Goal: Task Accomplishment & Management: Use online tool/utility

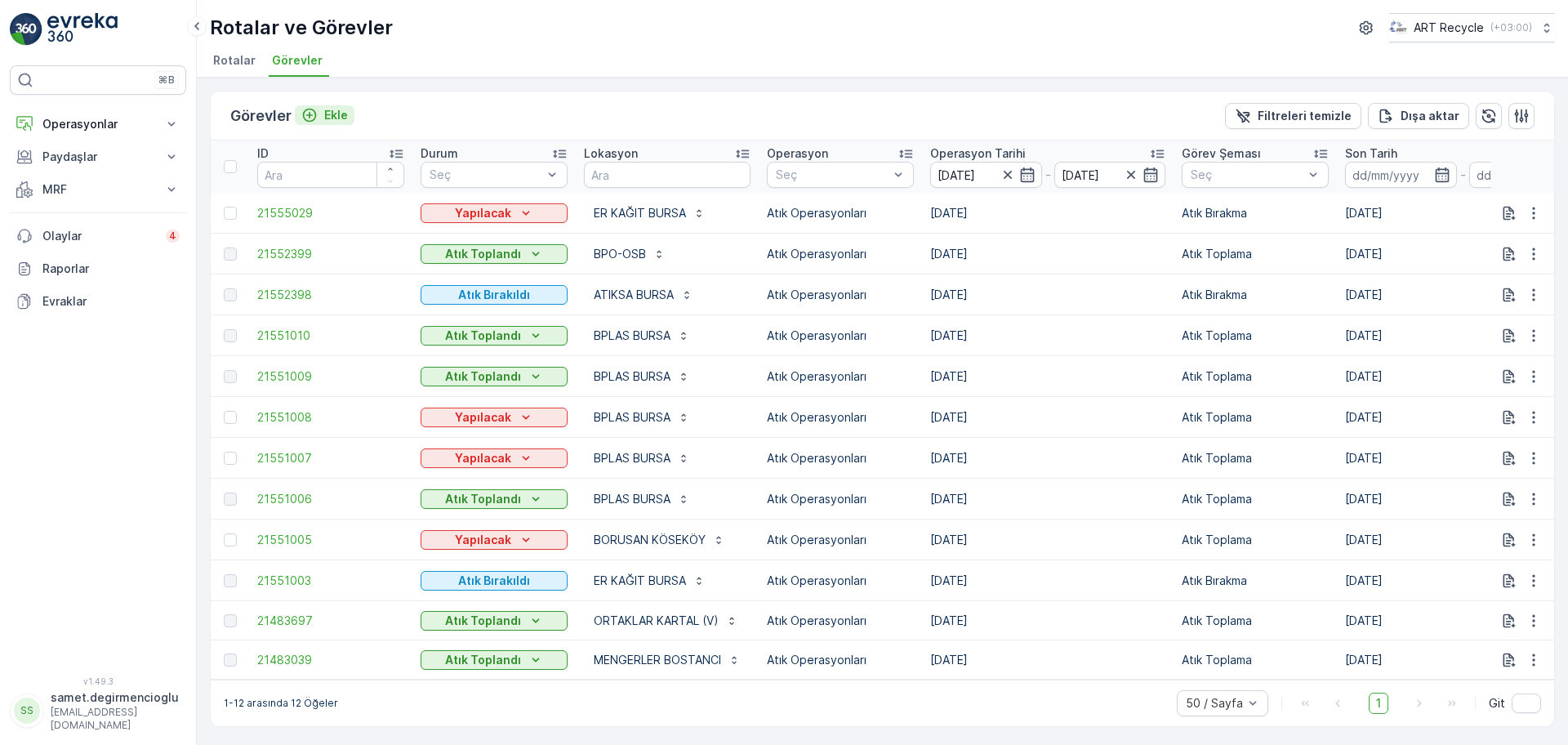
scroll to position [4, 0]
click at [97, 125] on p "Operasyonlar" at bounding box center [98, 124] width 111 height 16
click at [97, 178] on link "Planlama" at bounding box center [111, 175] width 151 height 23
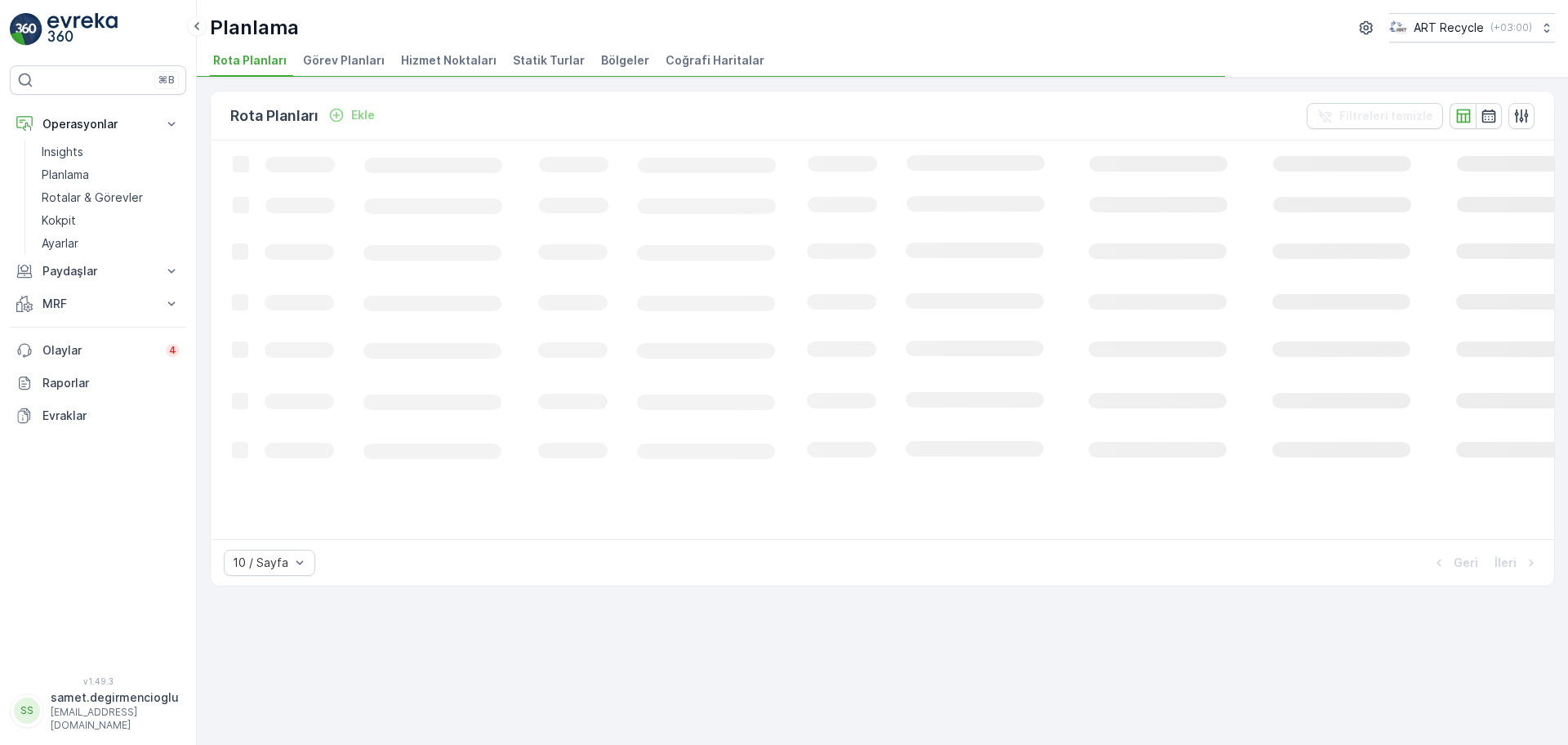
click at [457, 58] on span "Hizmet Noktaları" at bounding box center [449, 60] width 96 height 16
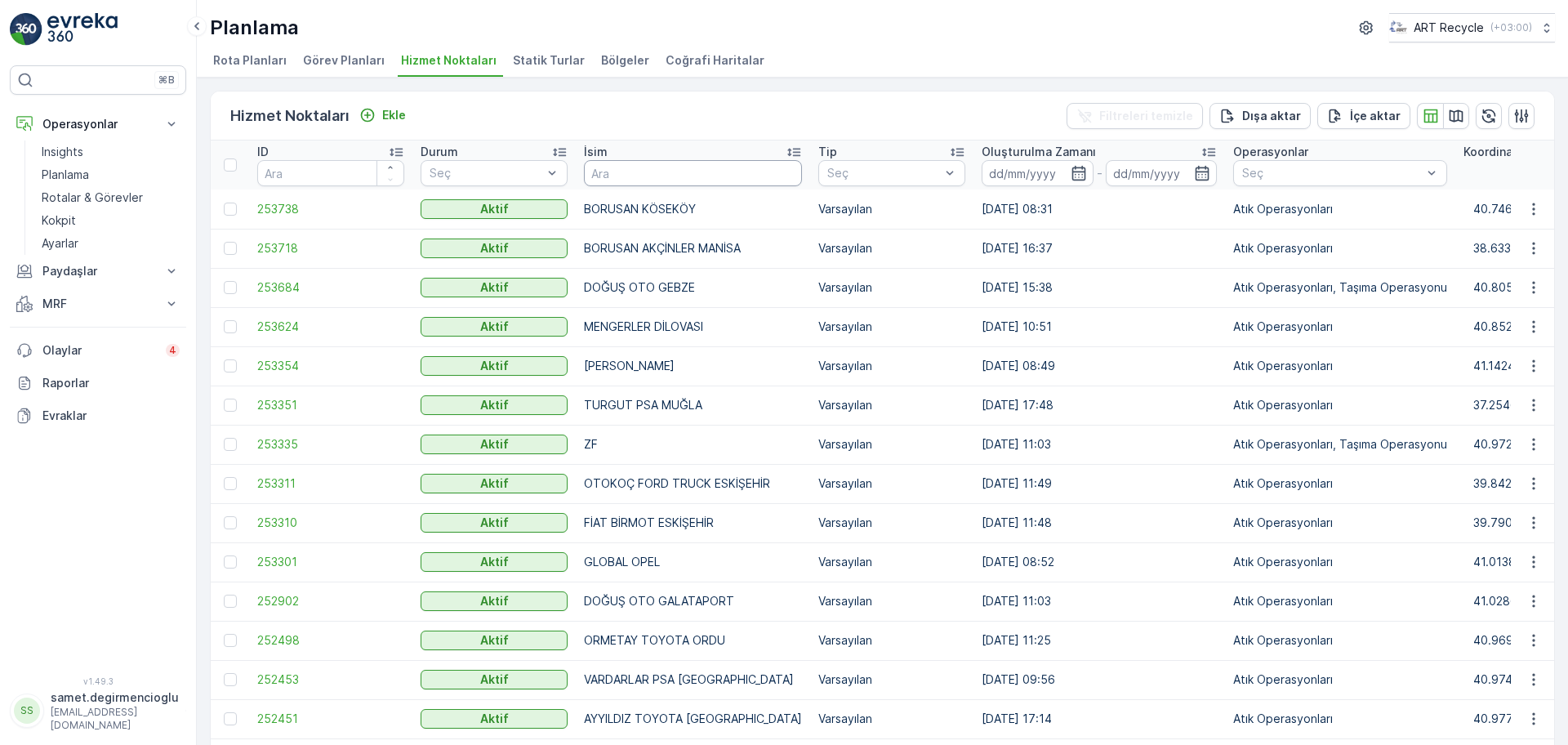
click at [659, 165] on input "text" at bounding box center [693, 173] width 218 height 27
type input "BARAKFAKİH"
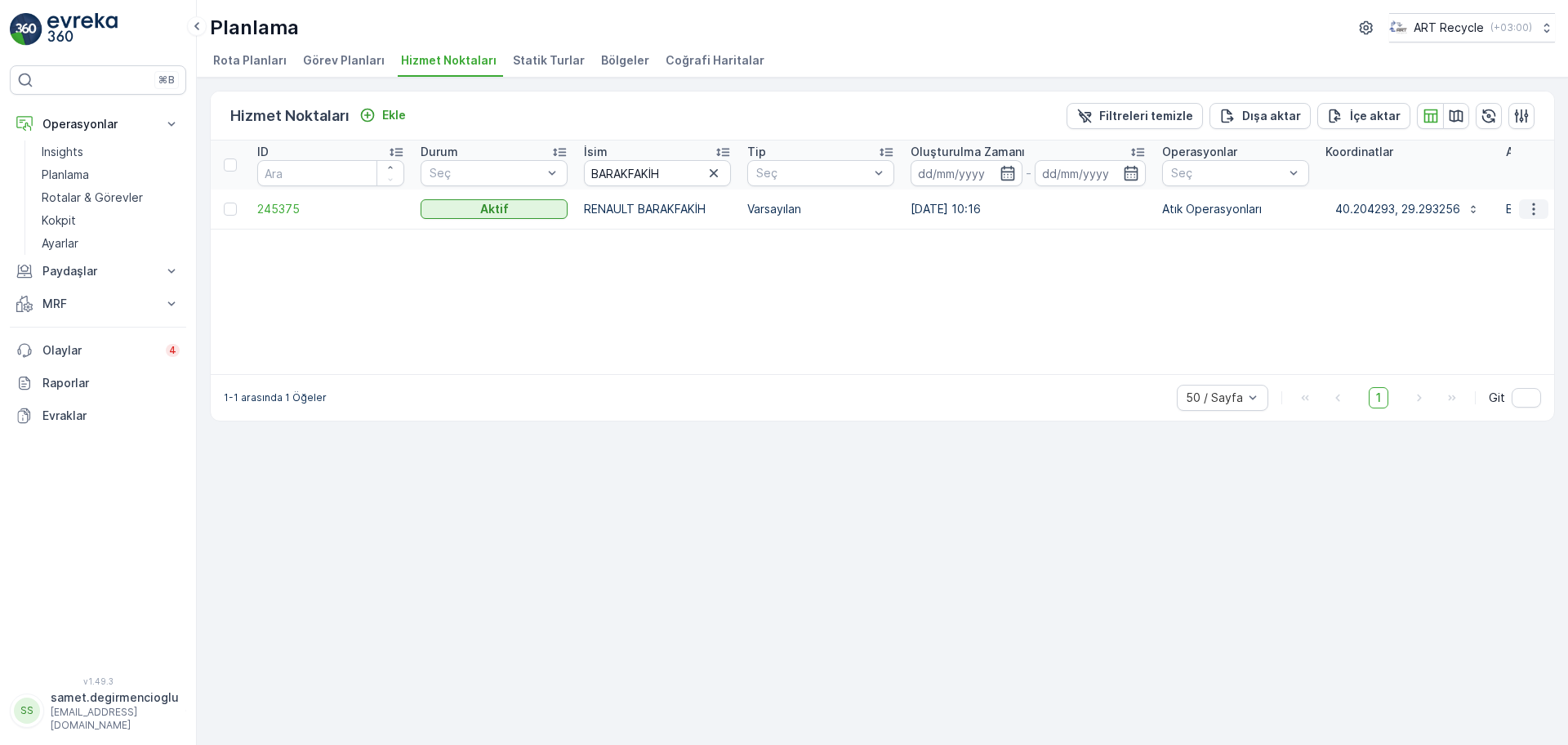
click at [1533, 211] on icon "button" at bounding box center [1533, 209] width 16 height 16
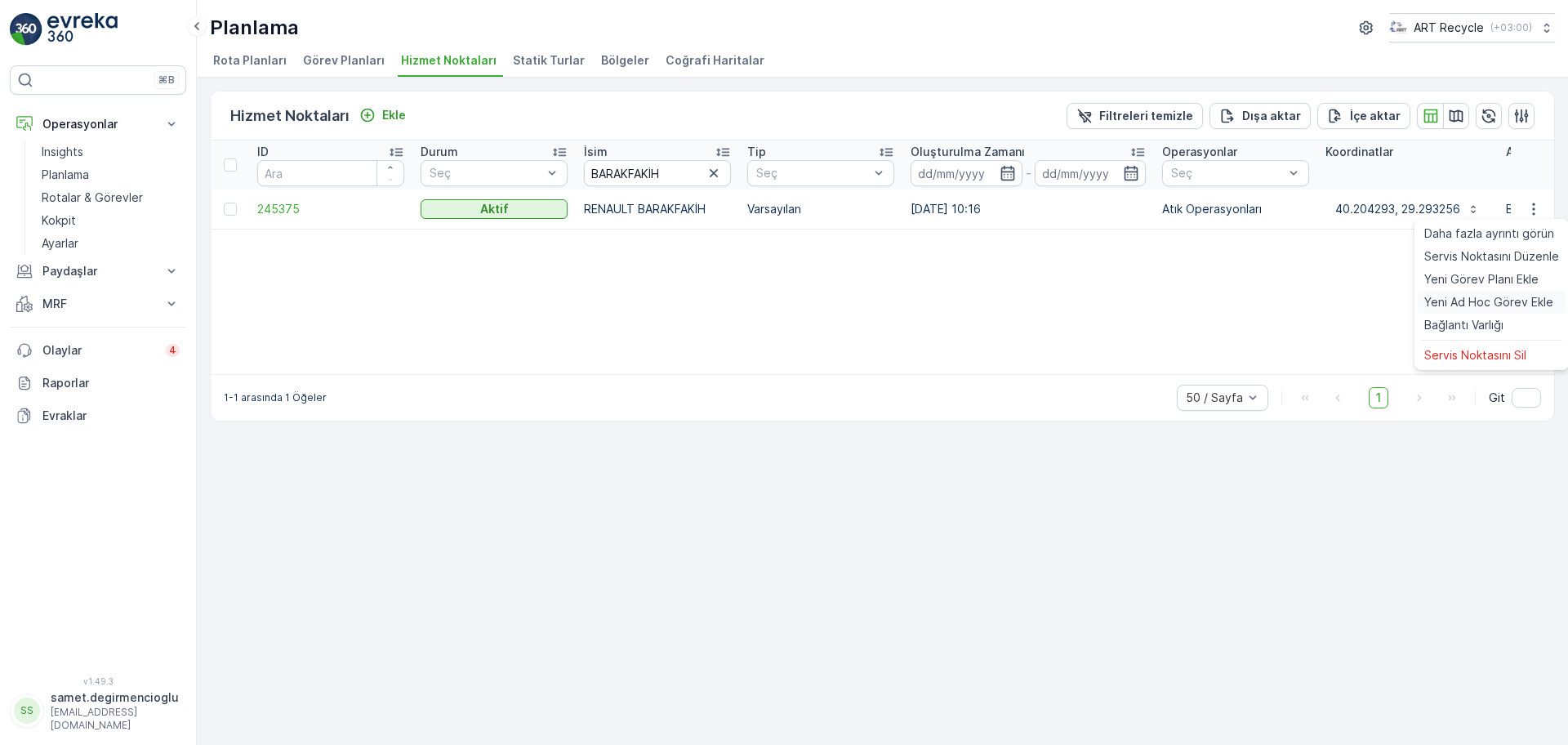
click at [1464, 297] on span "Yeni Ad Hoc Görev Ekle" at bounding box center [1489, 302] width 129 height 16
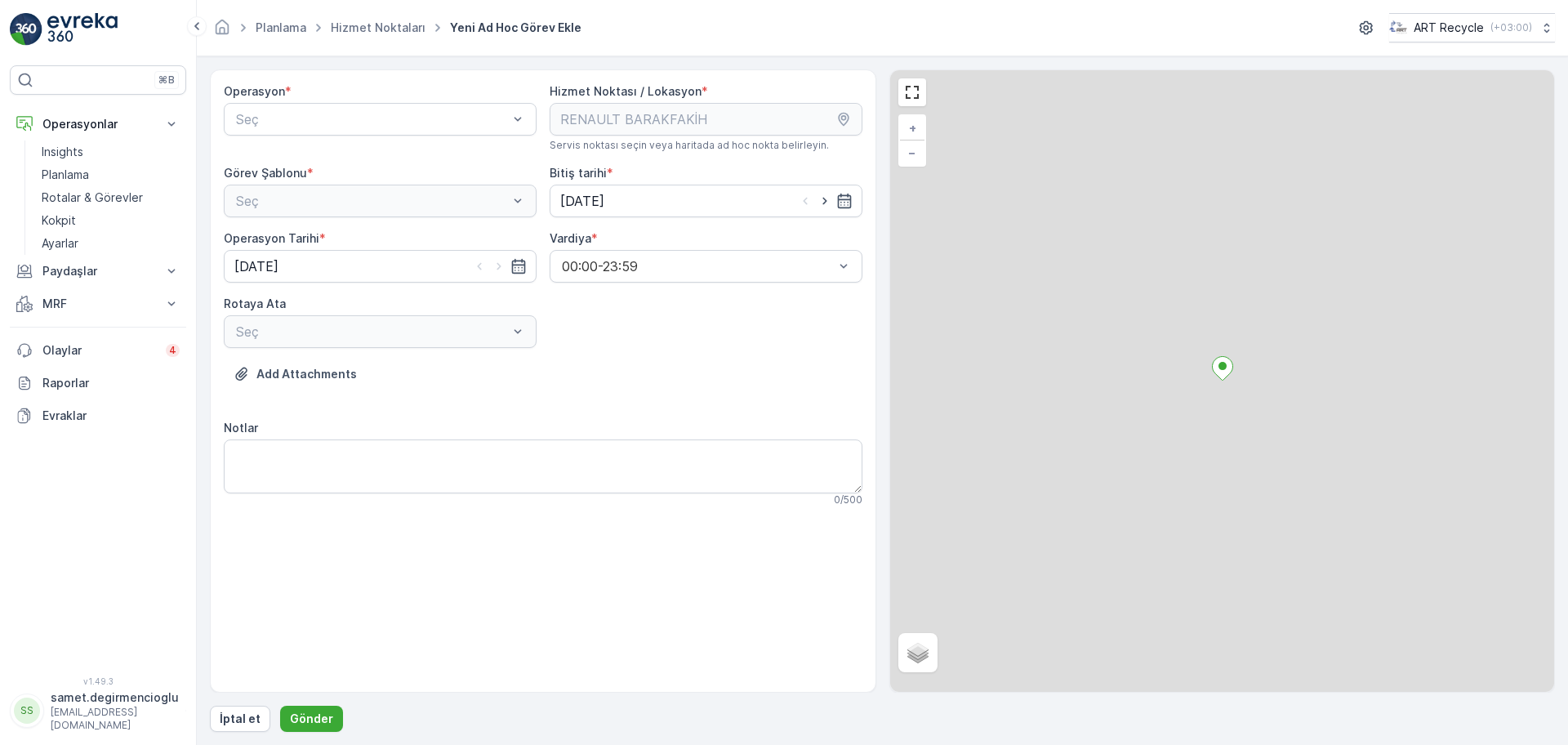
click at [464, 136] on div "Operasyon * Seç" at bounding box center [380, 118] width 313 height 69
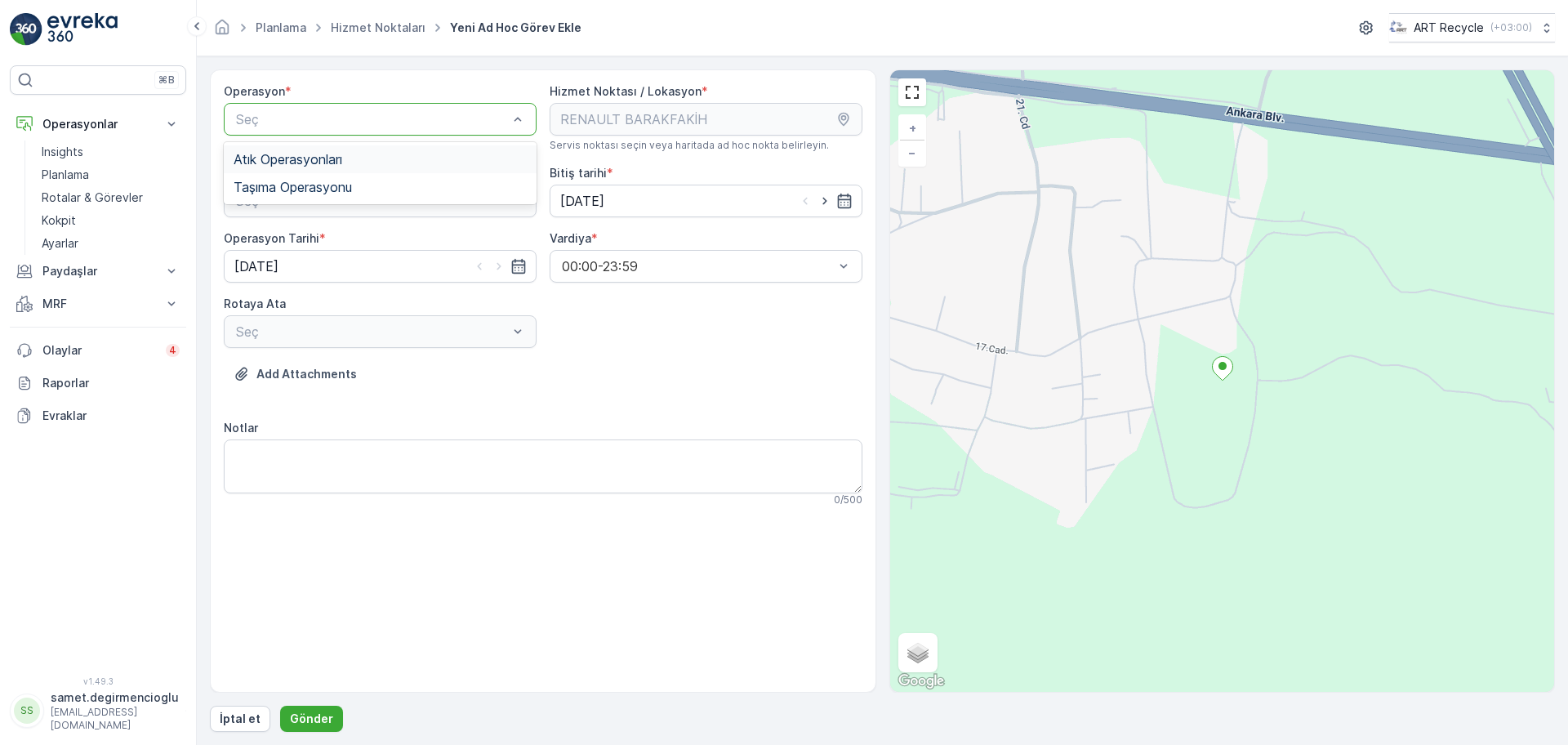
click at [401, 152] on div "Atık Operasyonları" at bounding box center [380, 159] width 293 height 15
click at [419, 239] on div "Atık Toplama" at bounding box center [380, 241] width 293 height 15
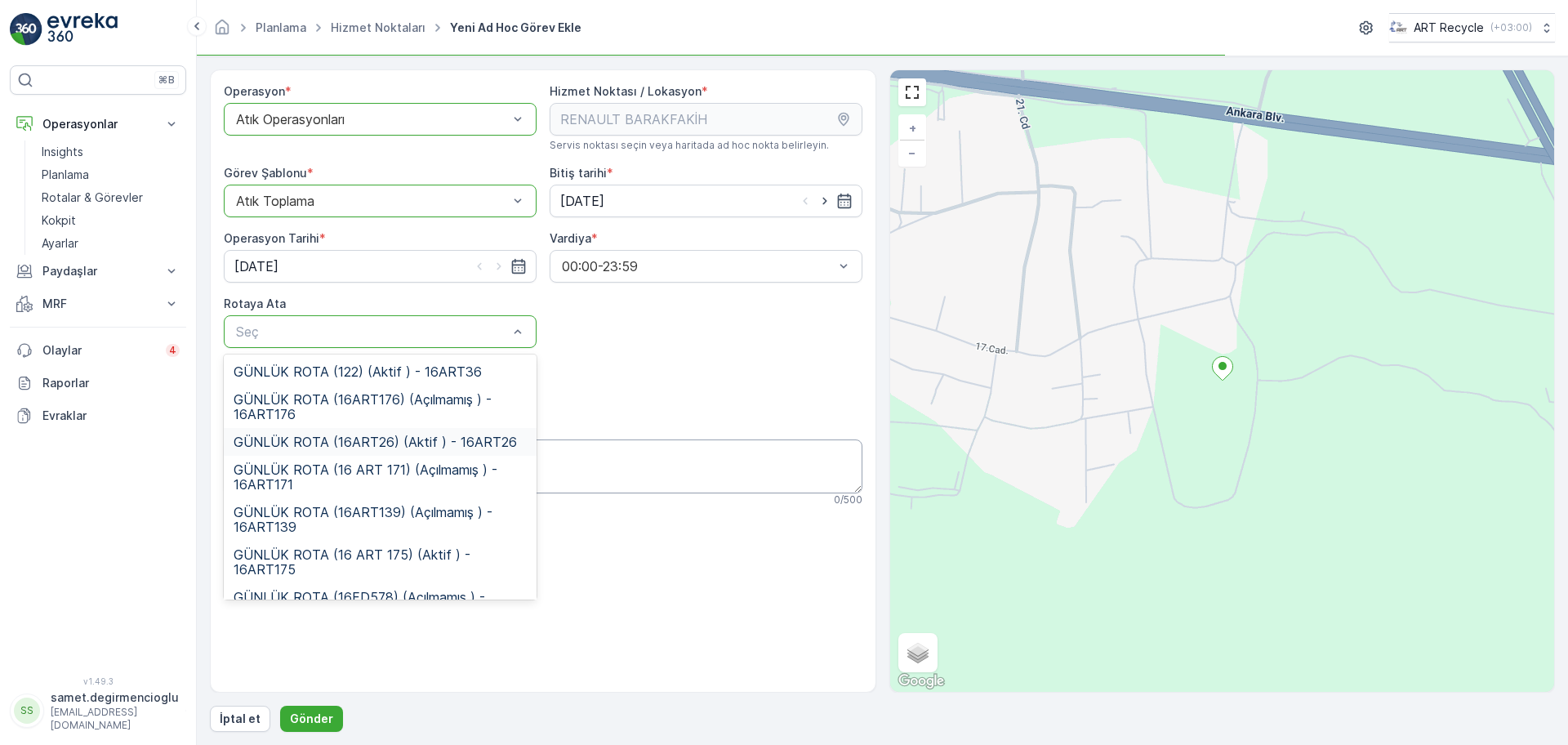
click at [397, 445] on span "GÜNLÜK ROTA (16ART26) (Aktif ) - 16ART26" at bounding box center [375, 442] width 283 height 15
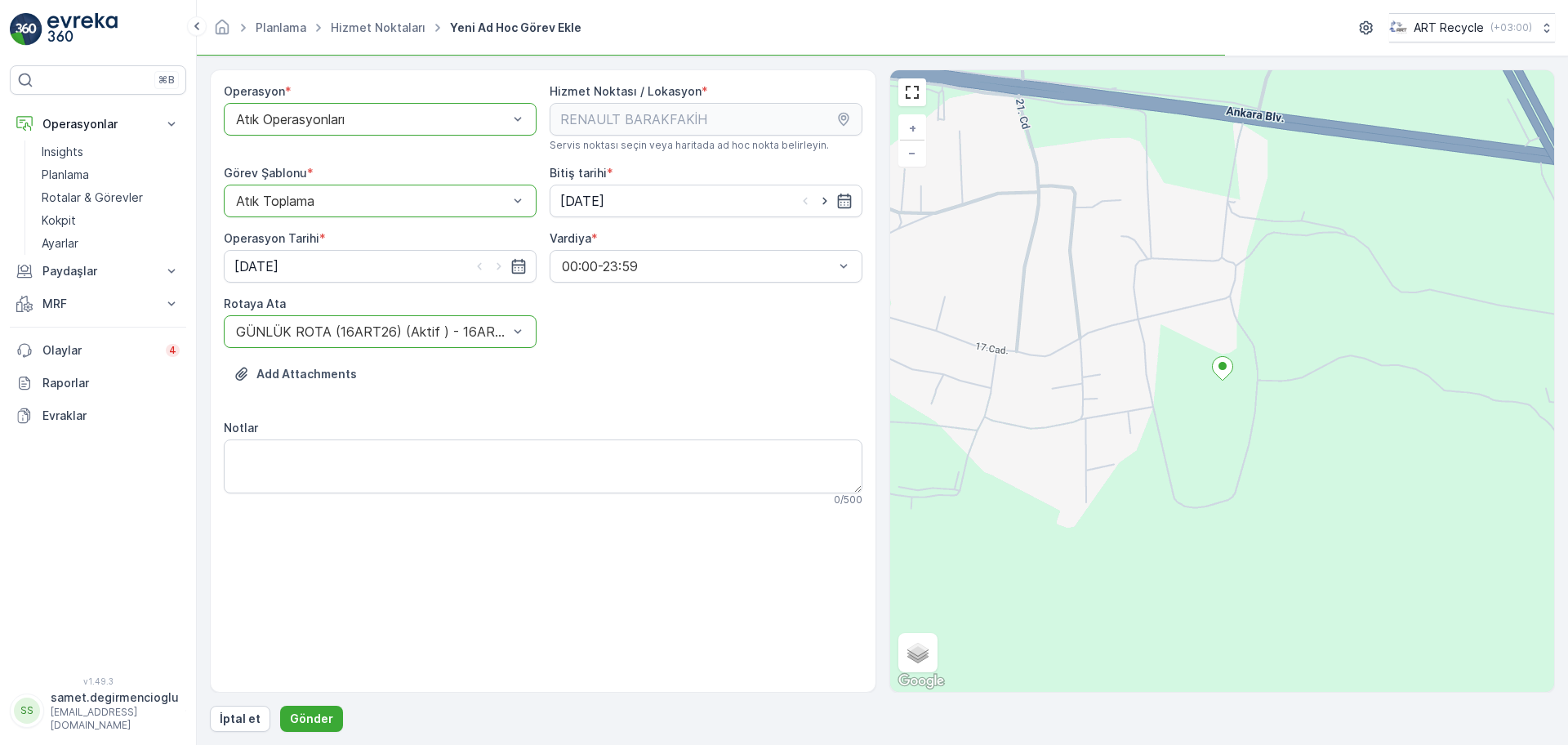
click at [582, 388] on div "Add Attachments" at bounding box center [543, 384] width 639 height 46
click at [307, 711] on p "Gönder" at bounding box center [311, 718] width 43 height 16
